Goal: Entertainment & Leisure: Consume media (video, audio)

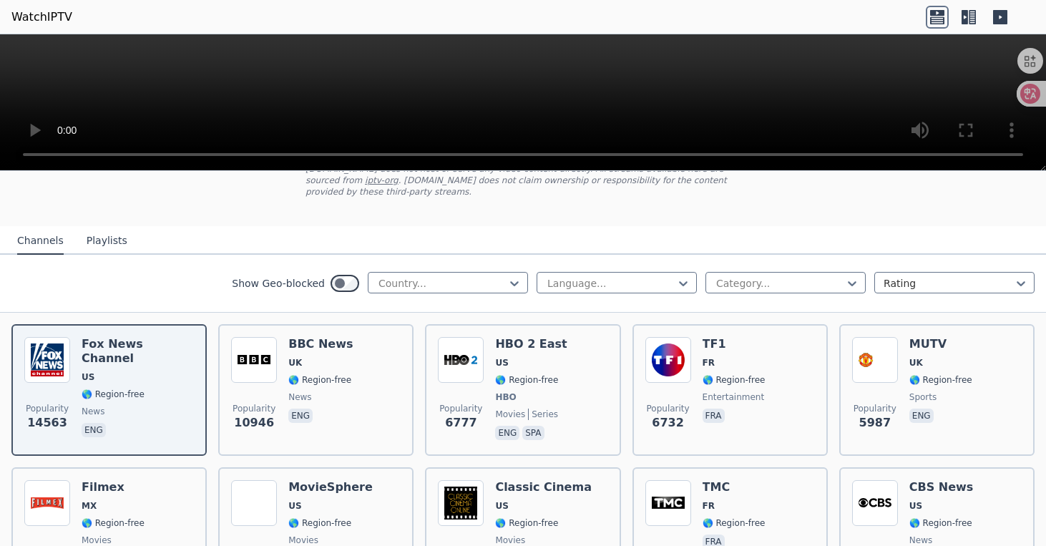
scroll to position [109, 0]
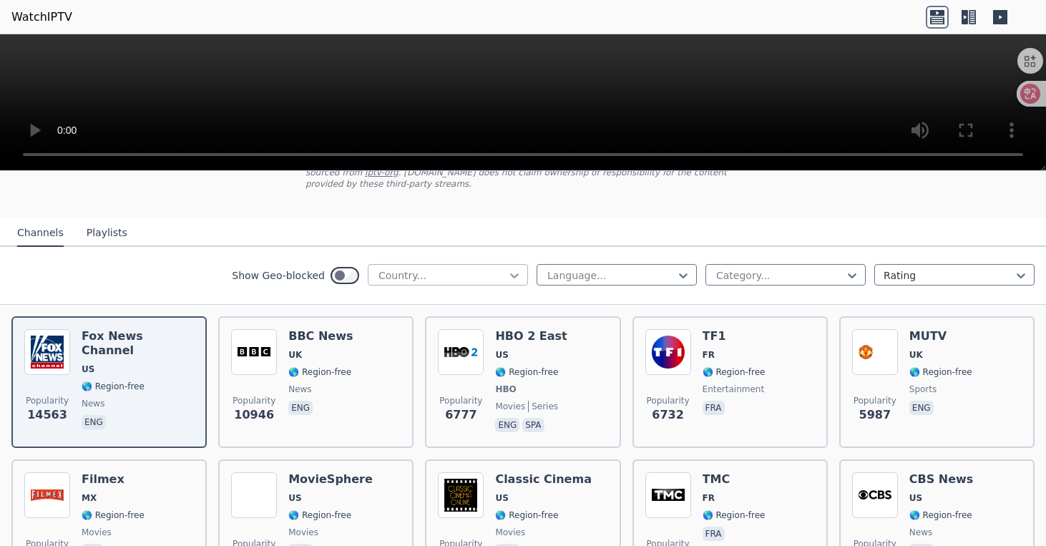
click at [513, 278] on icon at bounding box center [514, 275] width 14 height 14
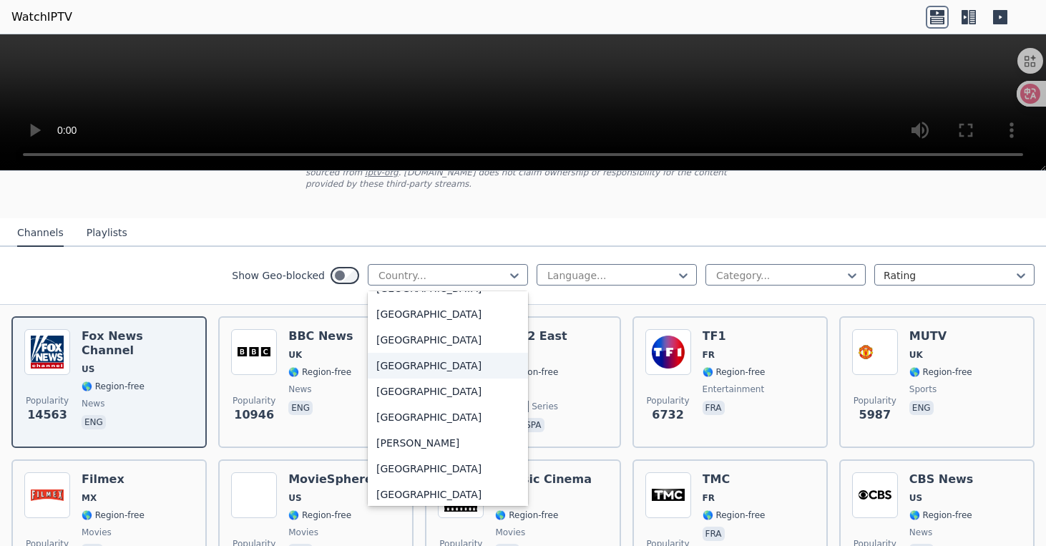
scroll to position [817, 0]
click at [405, 493] on div "[GEOGRAPHIC_DATA]" at bounding box center [448, 494] width 160 height 26
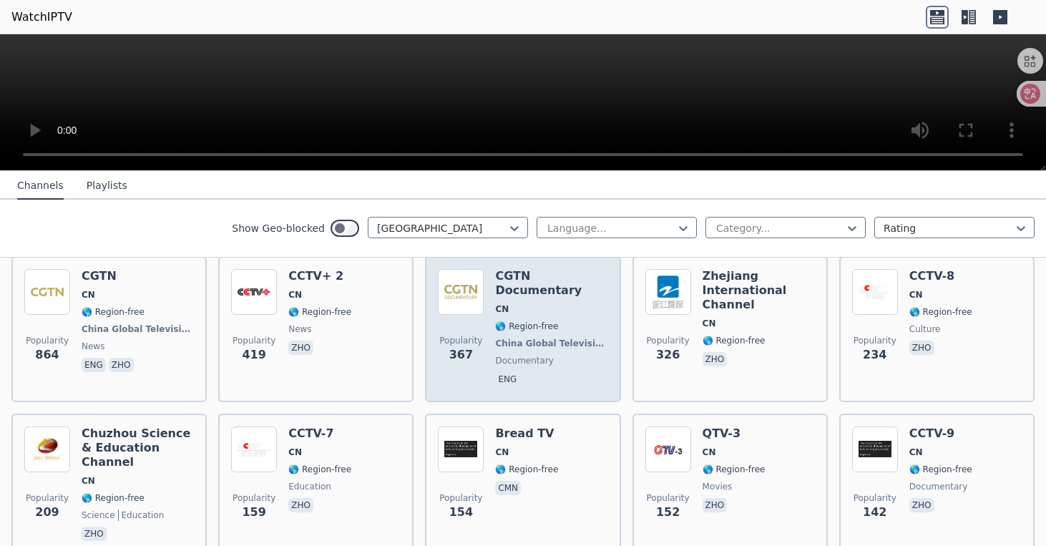
scroll to position [175, 0]
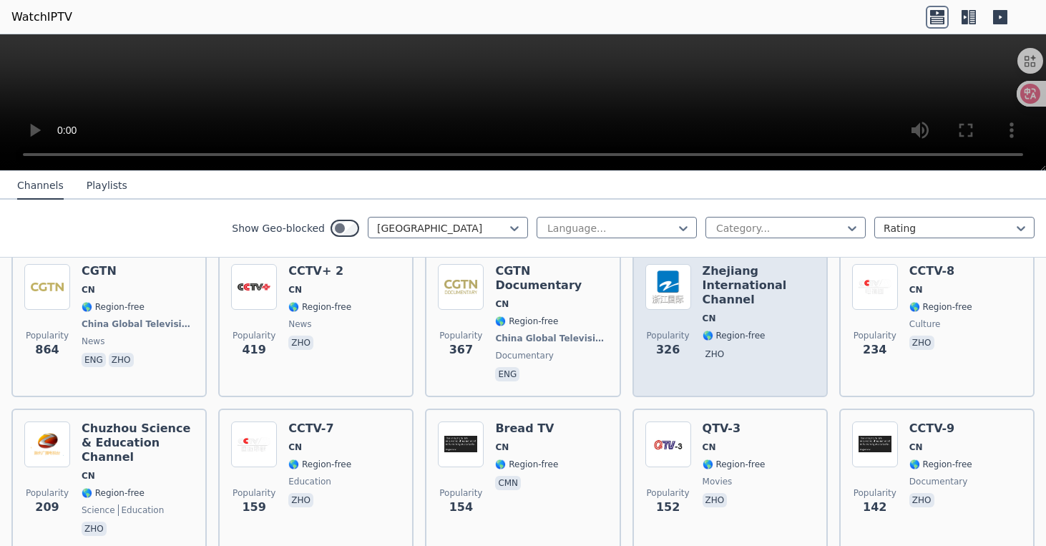
click at [750, 313] on span "CN" at bounding box center [758, 318] width 112 height 11
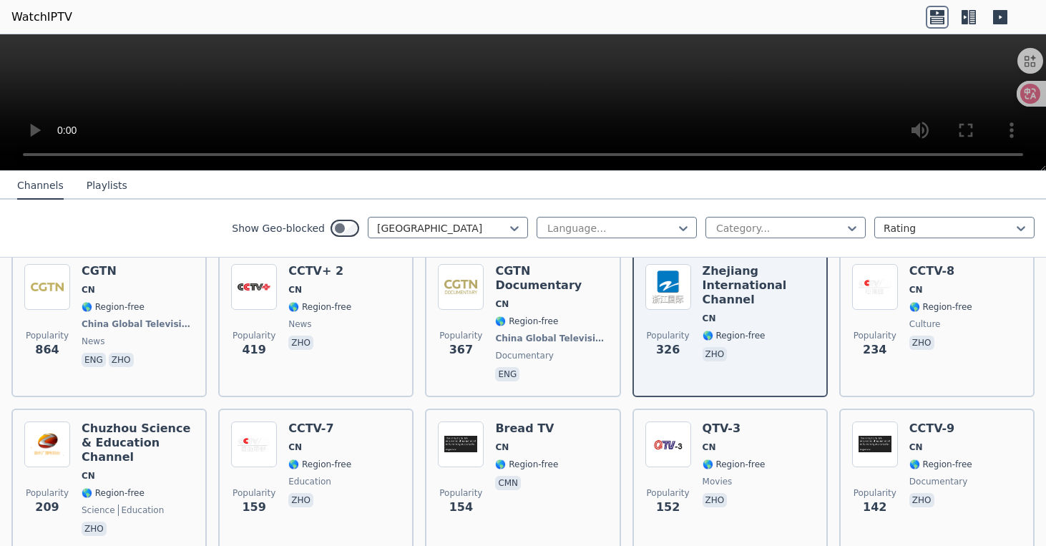
click at [357, 102] on video at bounding box center [523, 102] width 1046 height 137
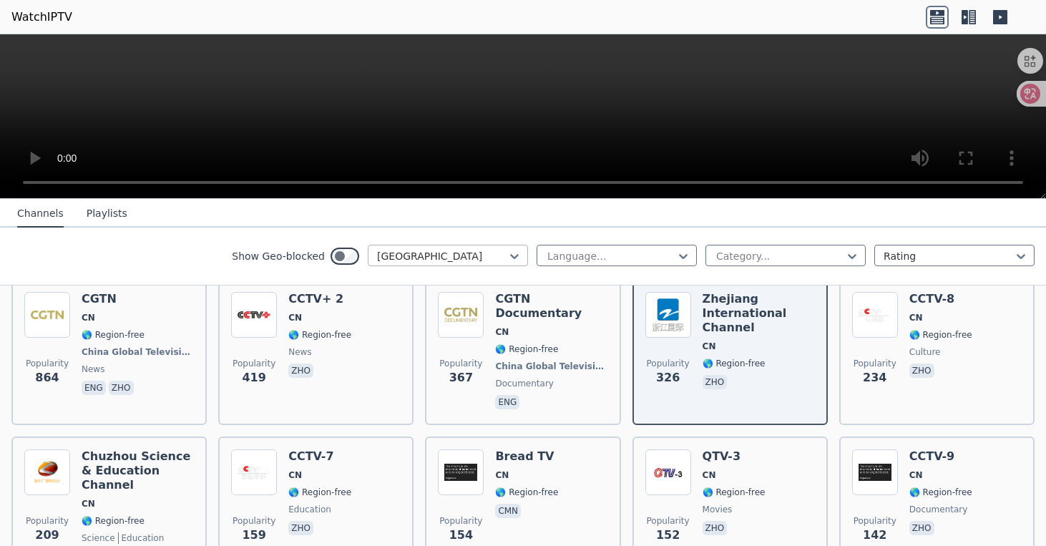
click at [460, 251] on div at bounding box center [442, 256] width 130 height 14
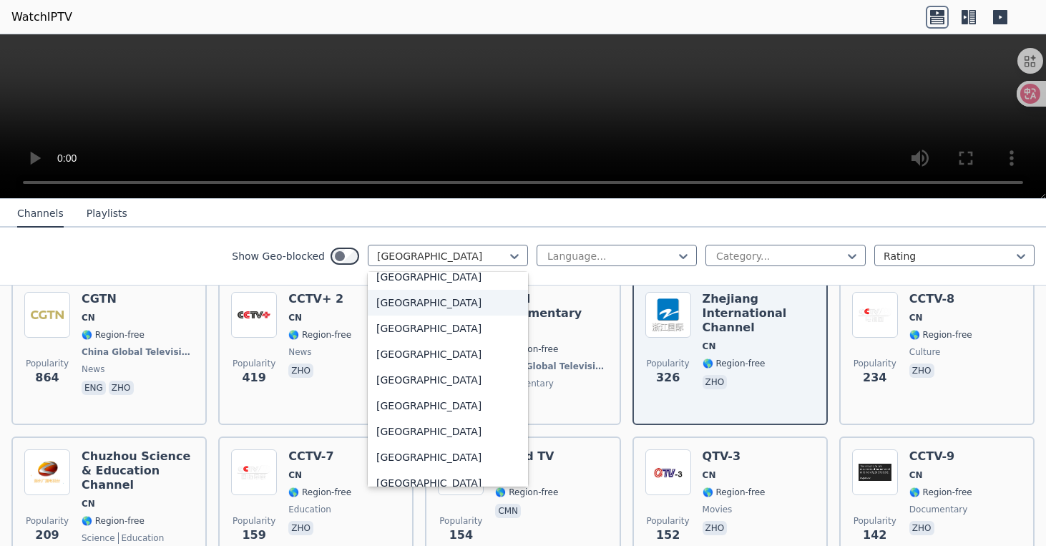
scroll to position [1561, 0]
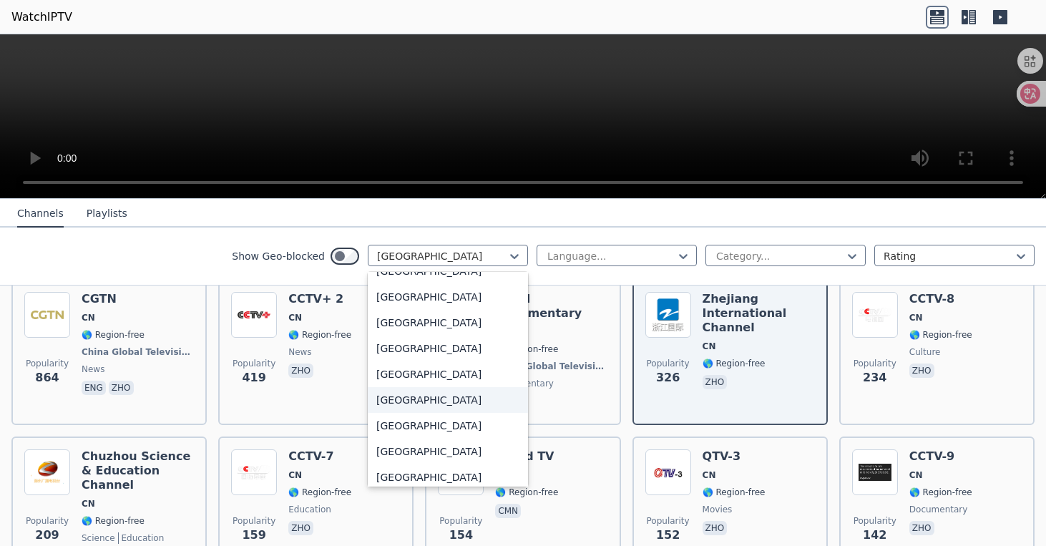
click at [409, 411] on div "[GEOGRAPHIC_DATA]" at bounding box center [448, 400] width 160 height 26
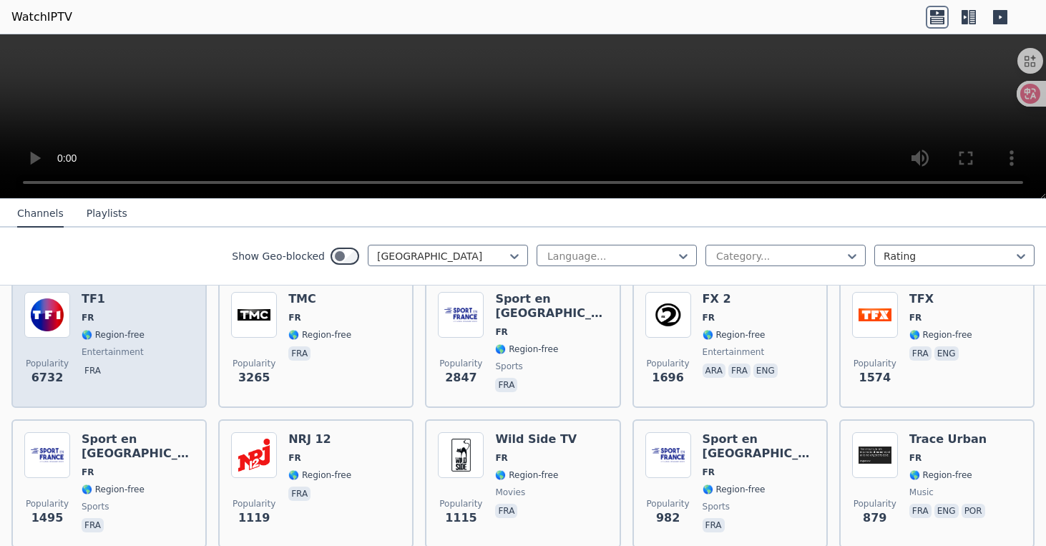
click at [139, 315] on span "FR" at bounding box center [113, 317] width 63 height 11
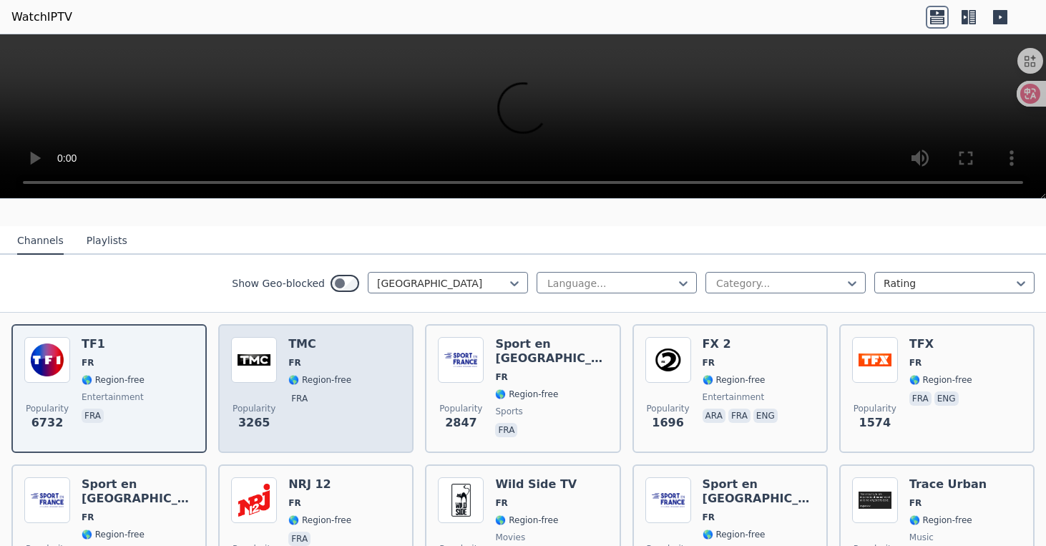
scroll to position [124, 0]
